Goal: Answer question/provide support

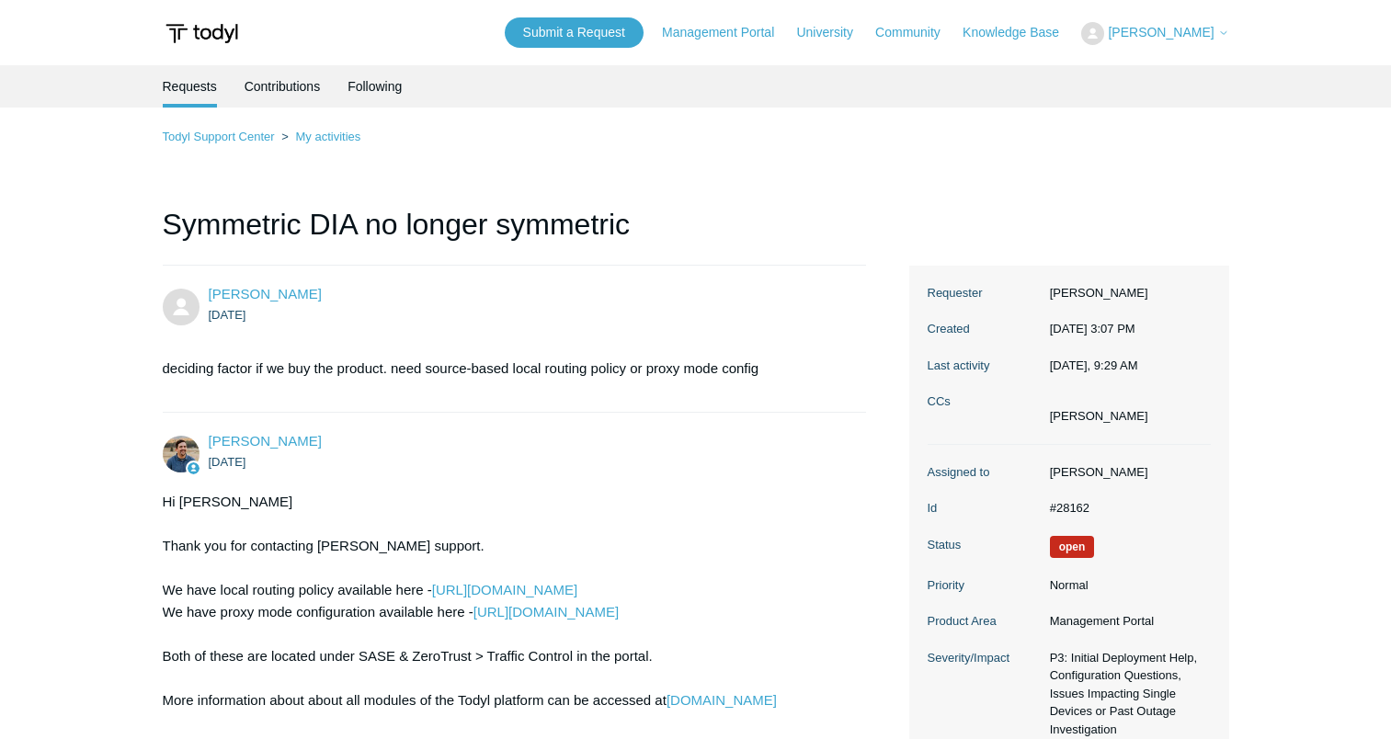
scroll to position [5589, 0]
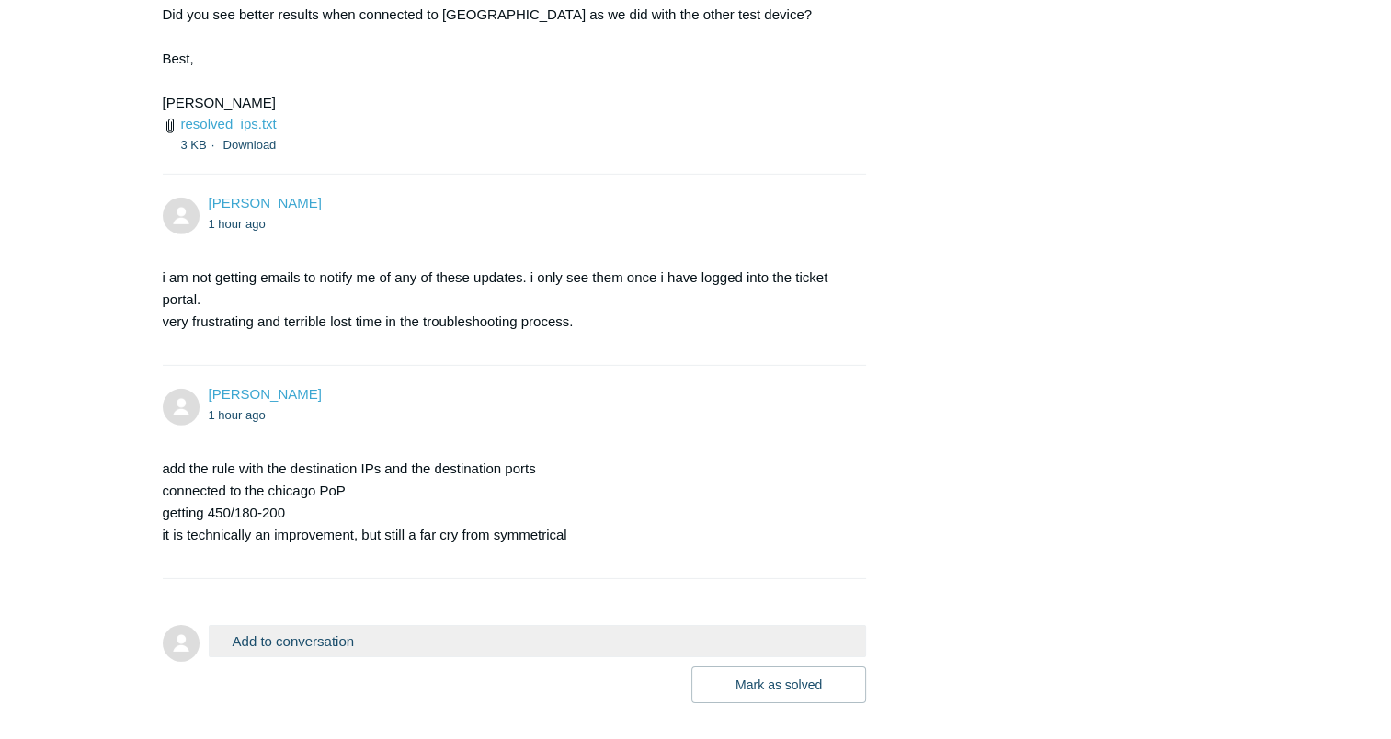
click at [732, 234] on ul "1 hour ago" at bounding box center [529, 223] width 640 height 21
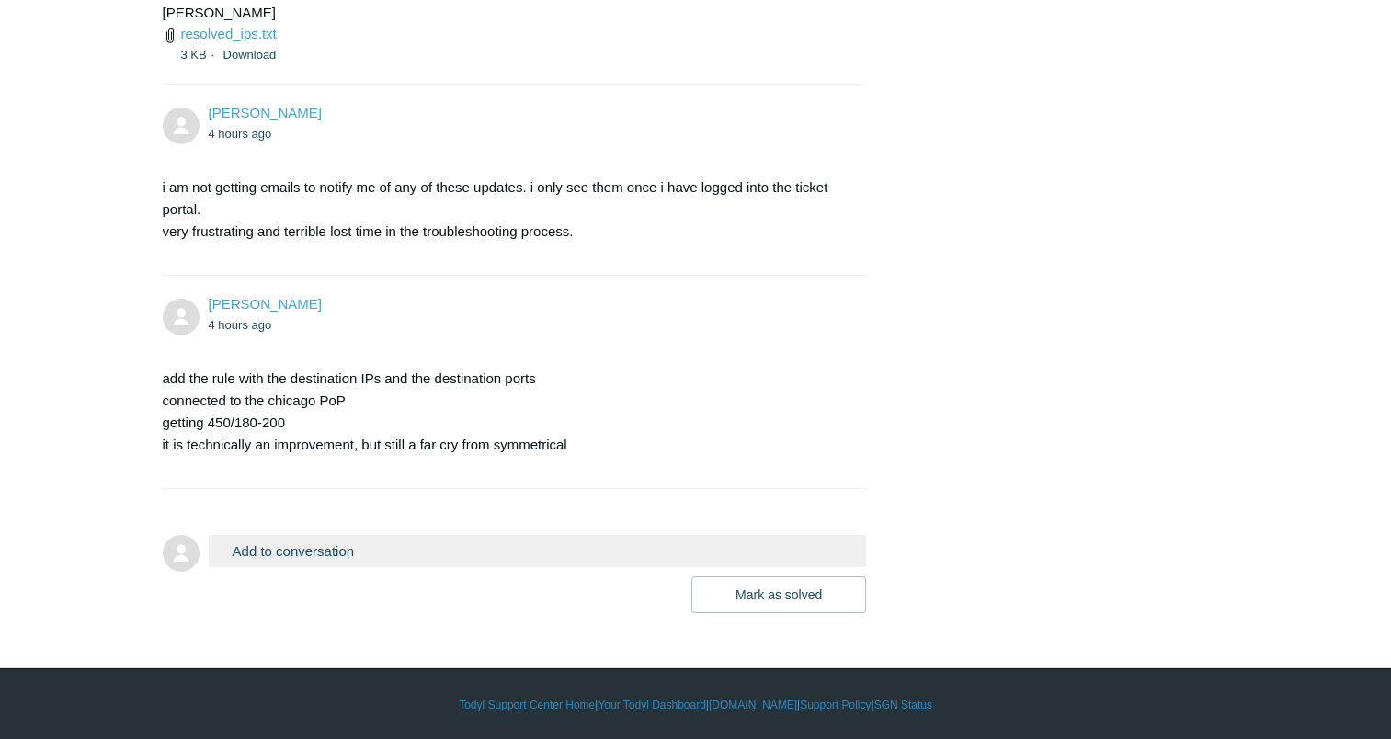
scroll to position [5700, 0]
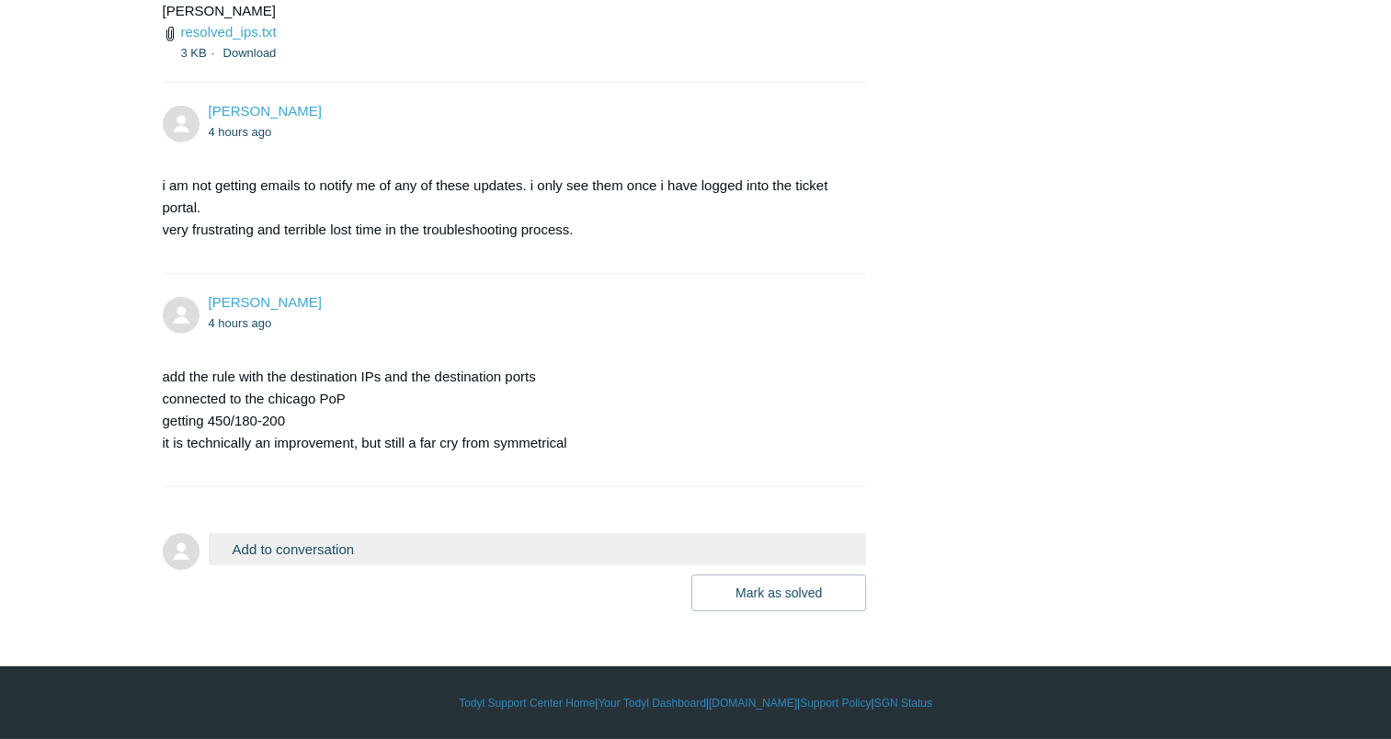
scroll to position [5700, 0]
